Goal: Information Seeking & Learning: Check status

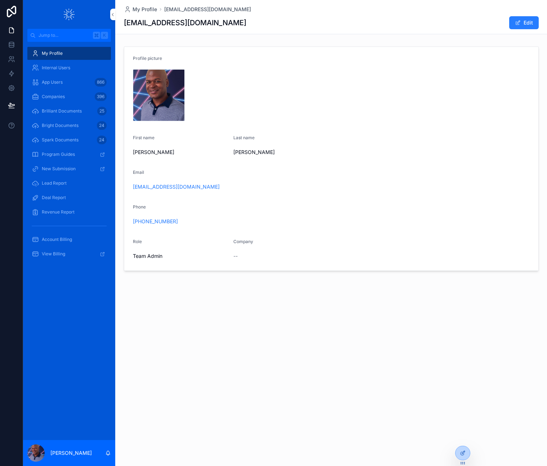
click at [331, 333] on div "My Profile [EMAIL_ADDRESS][DOMAIN_NAME] [EMAIL_ADDRESS][DOMAIN_NAME] Edit Profi…" at bounding box center [331, 233] width 432 height 466
click at [0, 0] on icon at bounding box center [0, 0] width 0 height 0
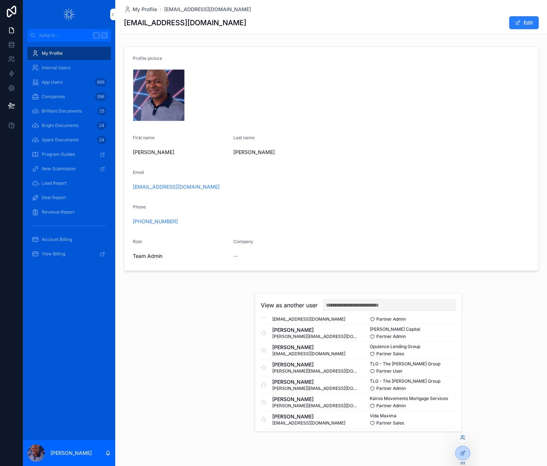
scroll to position [225, 0]
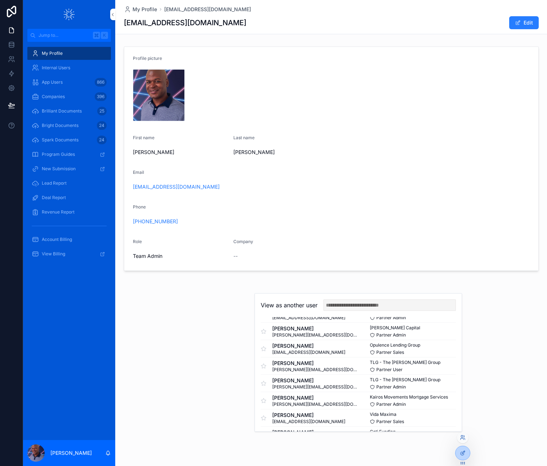
click at [0, 0] on button "Select" at bounding box center [0, 0] width 0 height 0
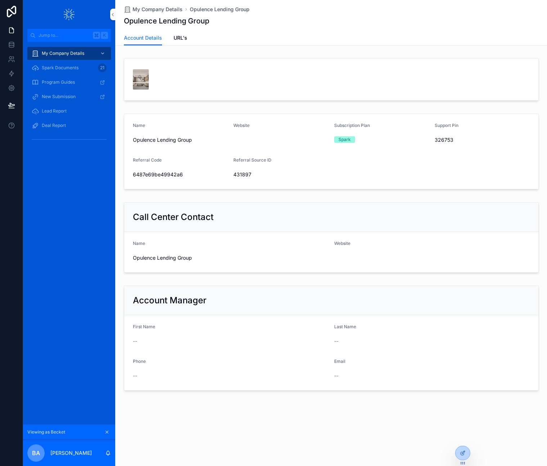
click at [52, 110] on span "Lead Report" at bounding box center [54, 111] width 25 height 6
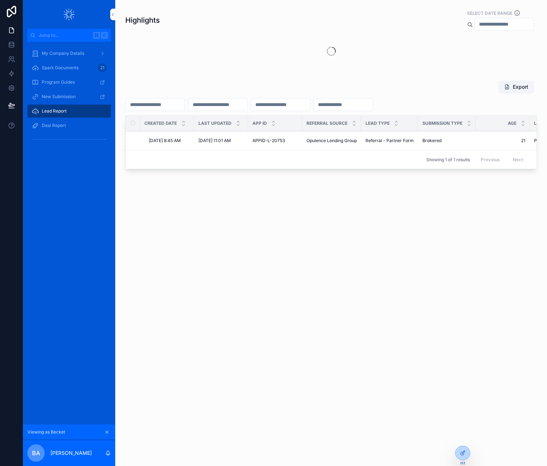
click at [53, 126] on span "Deal Report" at bounding box center [54, 126] width 24 height 6
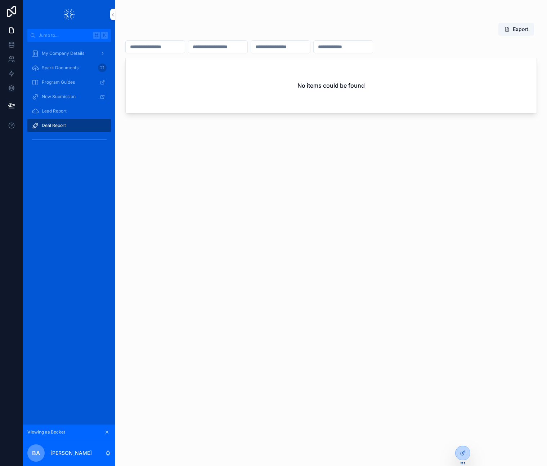
click at [58, 111] on span "Lead Report" at bounding box center [54, 111] width 25 height 6
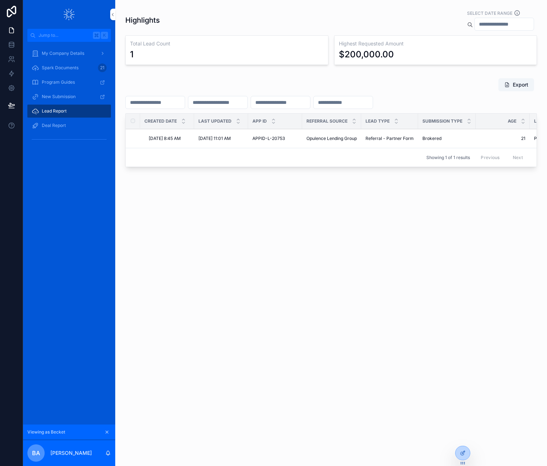
click at [211, 139] on span "10/9/2025 11:01 AM" at bounding box center [215, 138] width 32 height 6
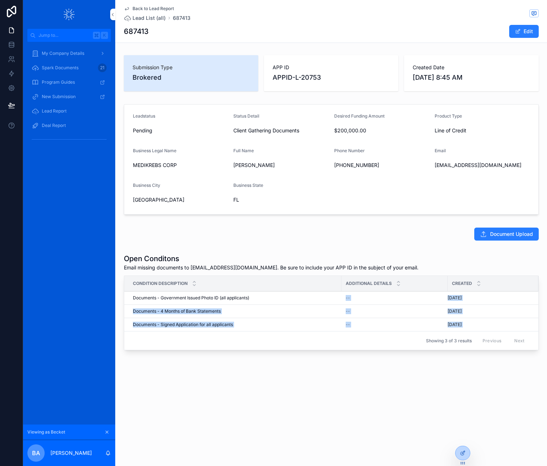
drag, startPoint x: 182, startPoint y: 303, endPoint x: 230, endPoint y: 334, distance: 56.9
click at [230, 334] on div "Condition Description Additional Details Created Documents - Government Issued …" at bounding box center [331, 313] width 414 height 74
click at [289, 254] on h1 "Open Conditons" at bounding box center [271, 258] width 295 height 10
click at [479, 23] on div "Back to Lead Report Lead List (all) 687413 687413 Edit" at bounding box center [331, 21] width 415 height 43
